Goal: Information Seeking & Learning: Learn about a topic

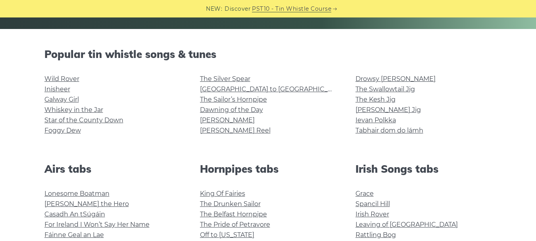
scroll to position [212, 0]
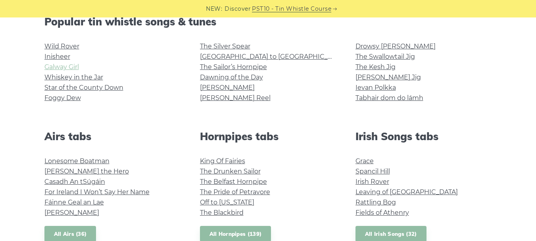
click at [70, 65] on link "Galway Girl" at bounding box center [61, 67] width 35 height 8
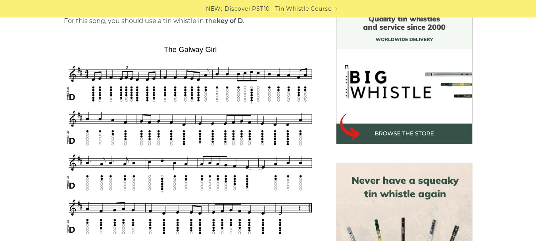
scroll to position [226, 0]
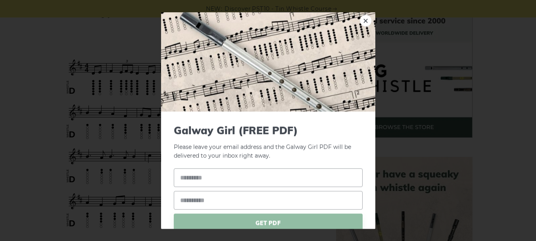
click at [360, 25] on link "×" at bounding box center [366, 20] width 12 height 12
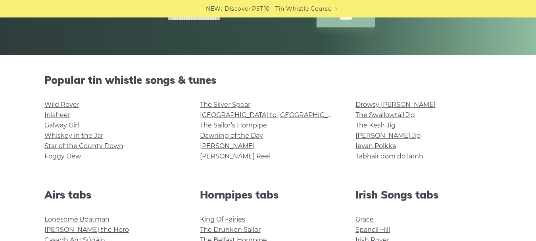
scroll to position [156, 0]
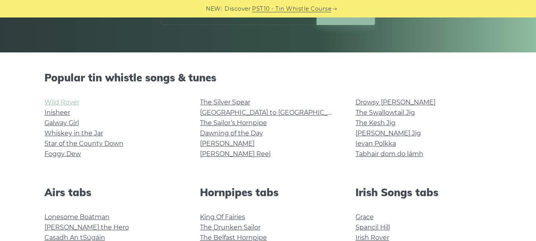
click at [67, 101] on link "Wild Rover" at bounding box center [61, 102] width 35 height 8
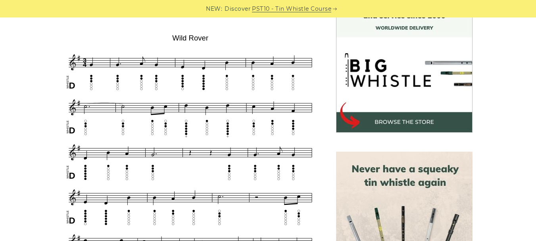
scroll to position [239, 0]
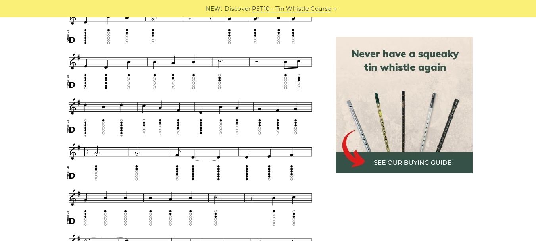
scroll to position [367, 0]
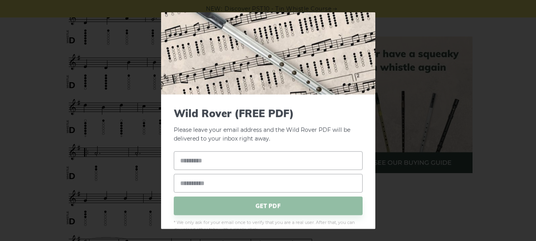
scroll to position [0, 0]
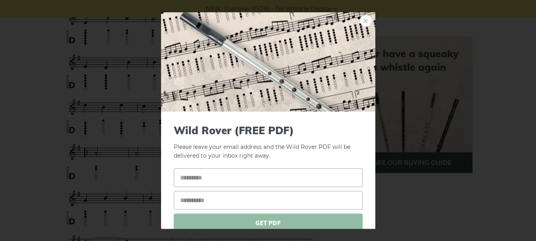
click at [365, 19] on link "×" at bounding box center [366, 20] width 12 height 12
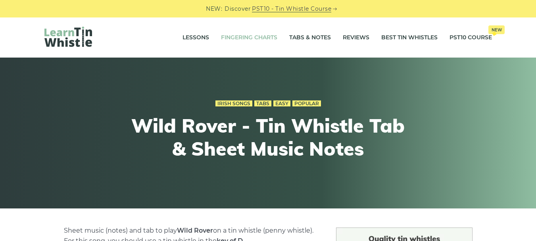
click at [247, 40] on link "Fingering Charts" at bounding box center [249, 38] width 56 height 20
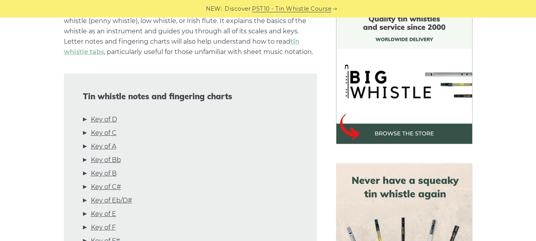
scroll to position [220, 0]
click at [103, 121] on link "Key of D" at bounding box center [104, 119] width 26 height 10
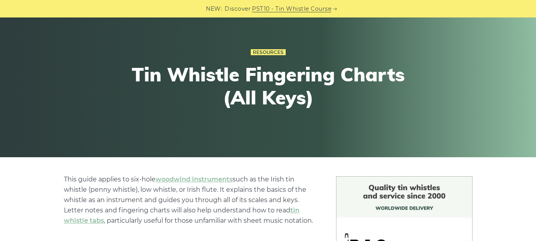
scroll to position [0, 0]
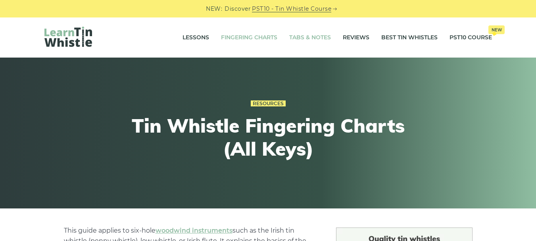
click at [318, 36] on link "Tabs & Notes" at bounding box center [310, 38] width 42 height 20
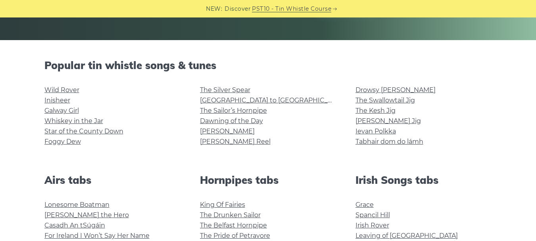
scroll to position [189, 0]
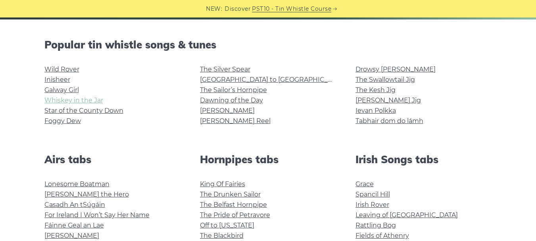
click at [97, 101] on link "Whiskey in the Jar" at bounding box center [73, 100] width 59 height 8
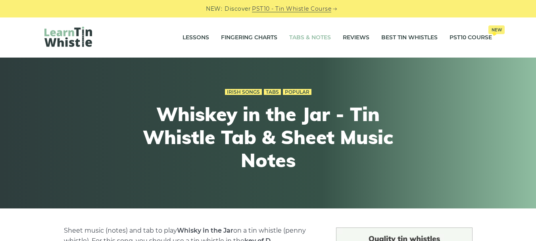
click at [301, 40] on link "Tabs & Notes" at bounding box center [310, 38] width 42 height 20
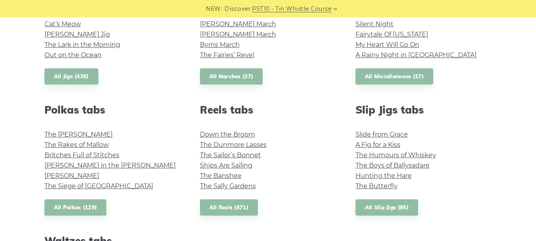
scroll to position [523, 0]
